Goal: Use online tool/utility: Utilize a website feature to perform a specific function

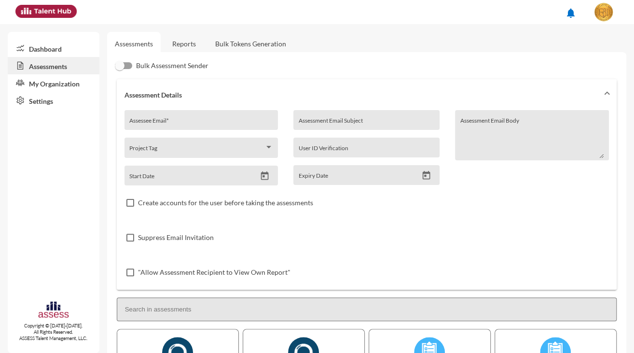
click at [248, 36] on link "Bulk Tokens Generation" at bounding box center [251, 44] width 86 height 24
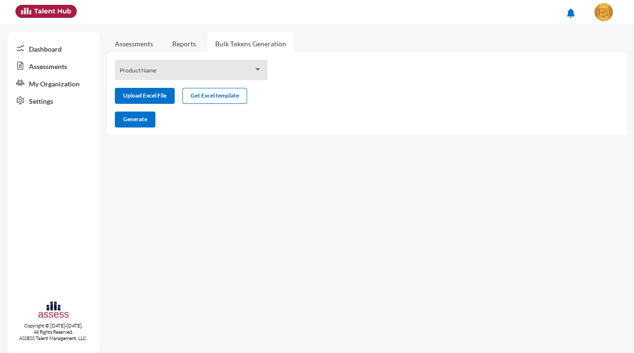
click at [263, 73] on div "Product Name" at bounding box center [191, 70] width 153 height 20
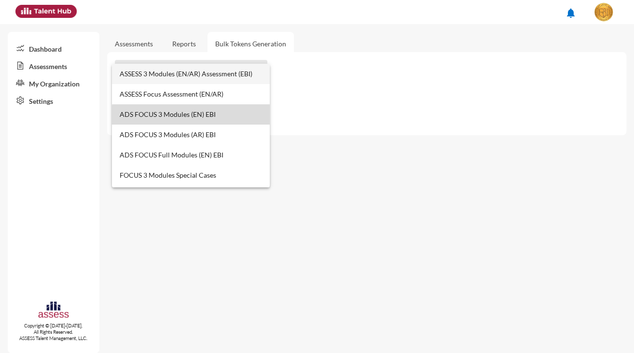
click at [211, 116] on span "ADS FOCUS 3 Modules (EN) EBI" at bounding box center [191, 114] width 142 height 20
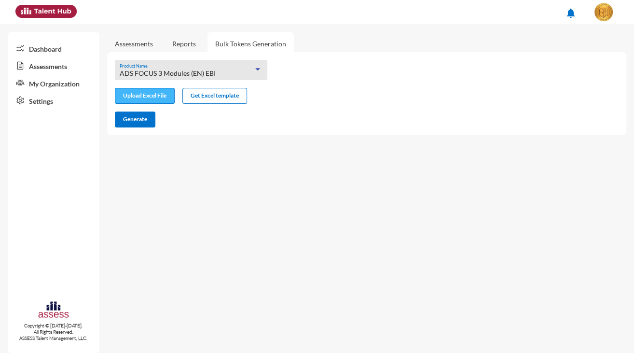
click at [157, 97] on input "file" at bounding box center [144, 97] width 59 height 10
type input "C:\fakepath\excel (1).xlsx"
click at [134, 118] on span "Generate" at bounding box center [135, 118] width 24 height 7
click at [132, 119] on span "Generate" at bounding box center [135, 118] width 24 height 7
